Goal: Transaction & Acquisition: Purchase product/service

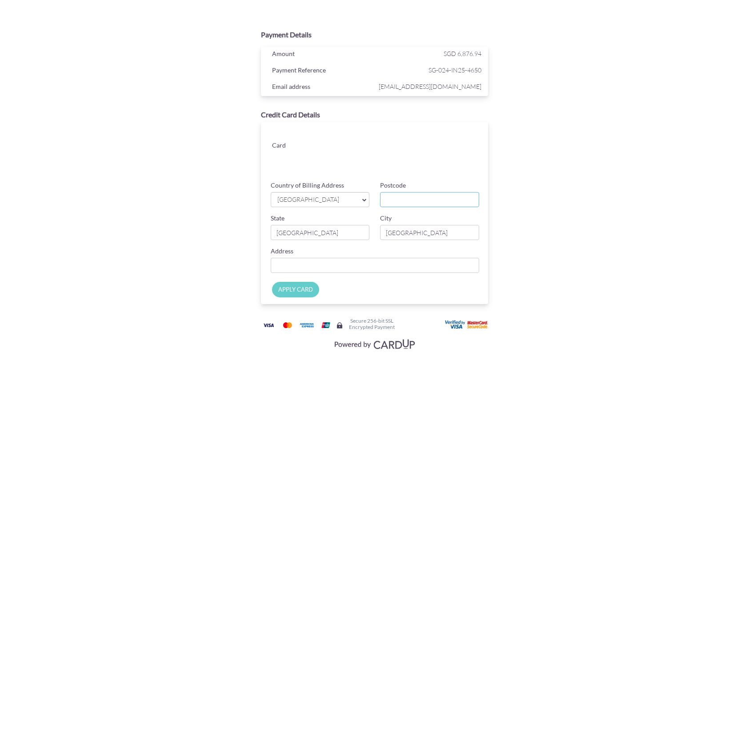
click at [426, 197] on input "Postcode" at bounding box center [429, 199] width 99 height 15
type input "440064"
click at [303, 259] on input "Country of Billing Address" at bounding box center [375, 265] width 209 height 15
type input "64 Marine Drive"
click at [659, 250] on section "Payment Details Amount SGD 6,876.94 Payment Reference SG-024-IN25-4650 Email ad…" at bounding box center [374, 187] width 749 height 374
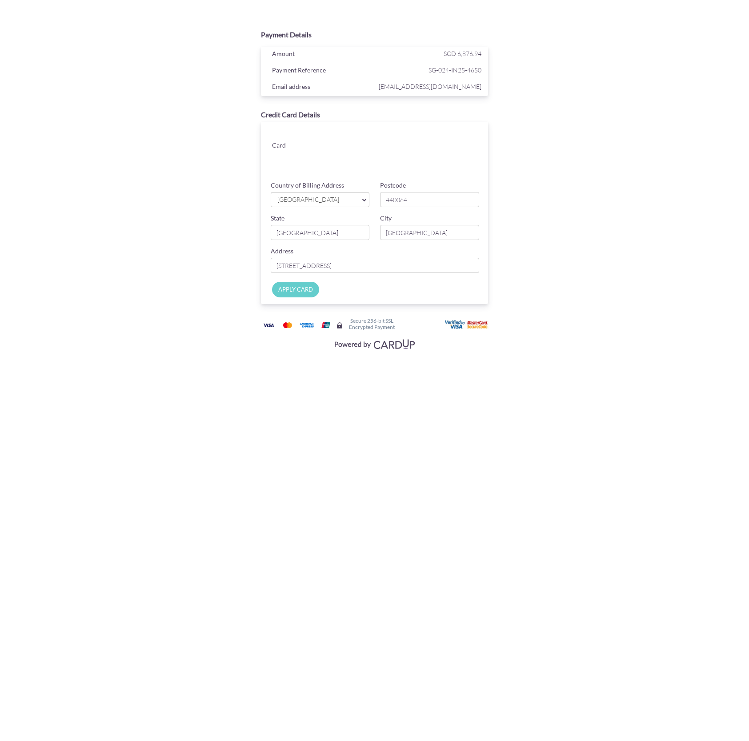
click at [295, 292] on input "APPLY CARD" at bounding box center [295, 290] width 47 height 16
type input "Applying..."
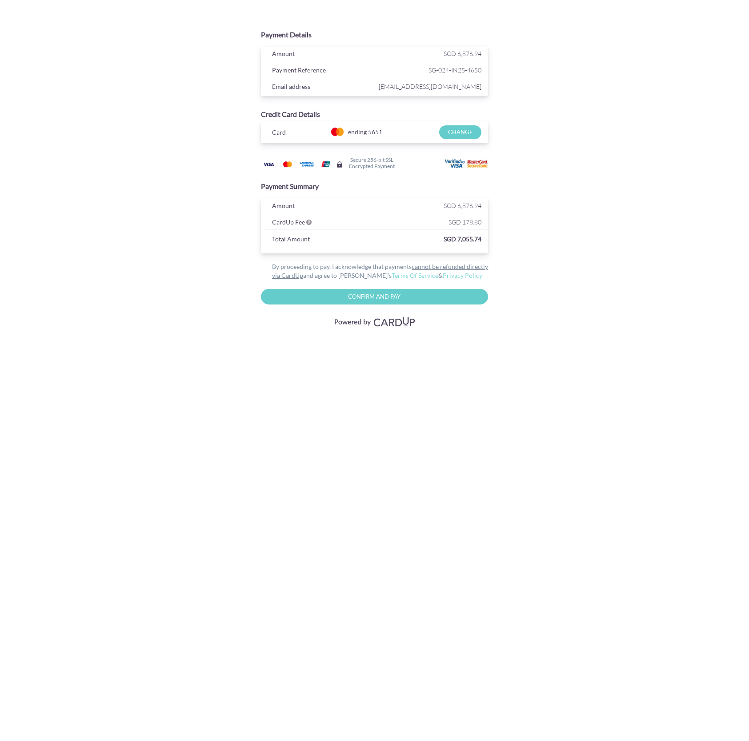
click at [383, 298] on input "Confirm and Pay" at bounding box center [374, 297] width 227 height 16
type input "Please wait..."
